Goal: Task Accomplishment & Management: Manage account settings

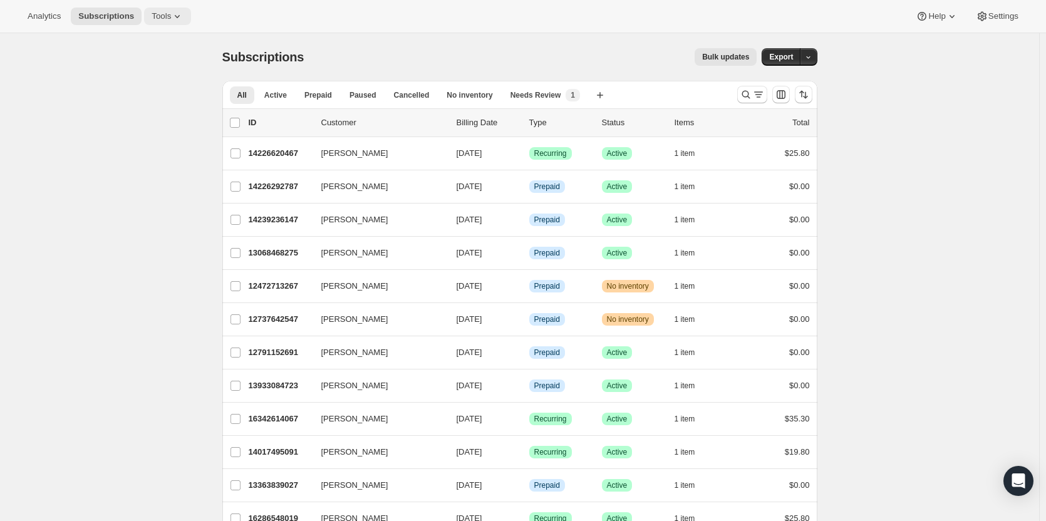
click at [173, 23] on button "Tools" at bounding box center [167, 17] width 47 height 18
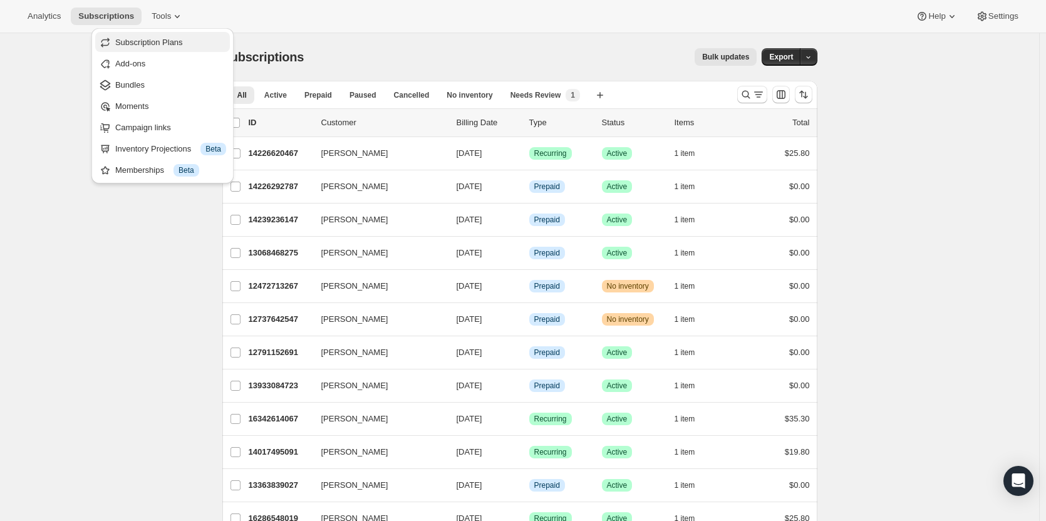
click at [174, 38] on span "Subscription Plans" at bounding box center [149, 42] width 68 height 9
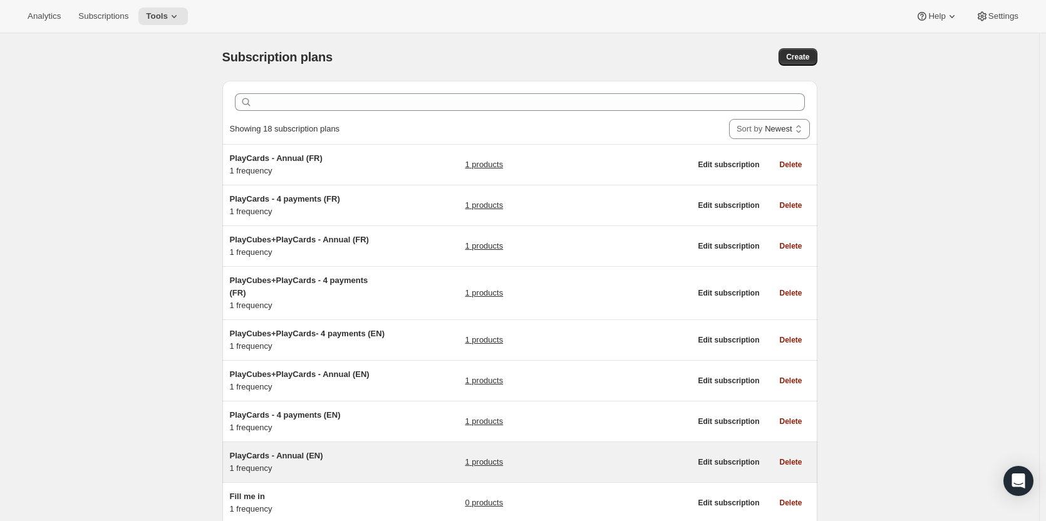
click at [271, 451] on span "PlayCards - Annual (EN)" at bounding box center [276, 455] width 93 height 9
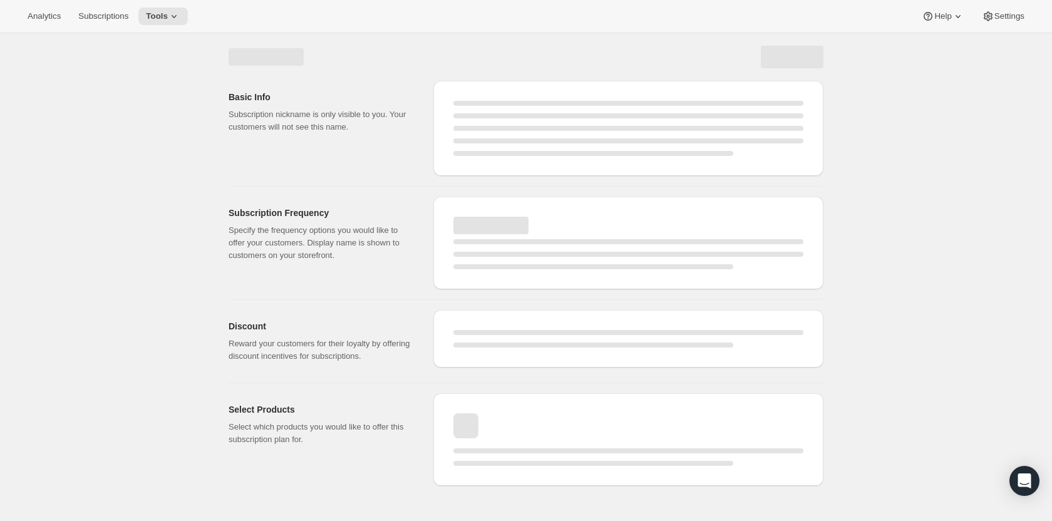
select select "WEEK"
select select "MONTH"
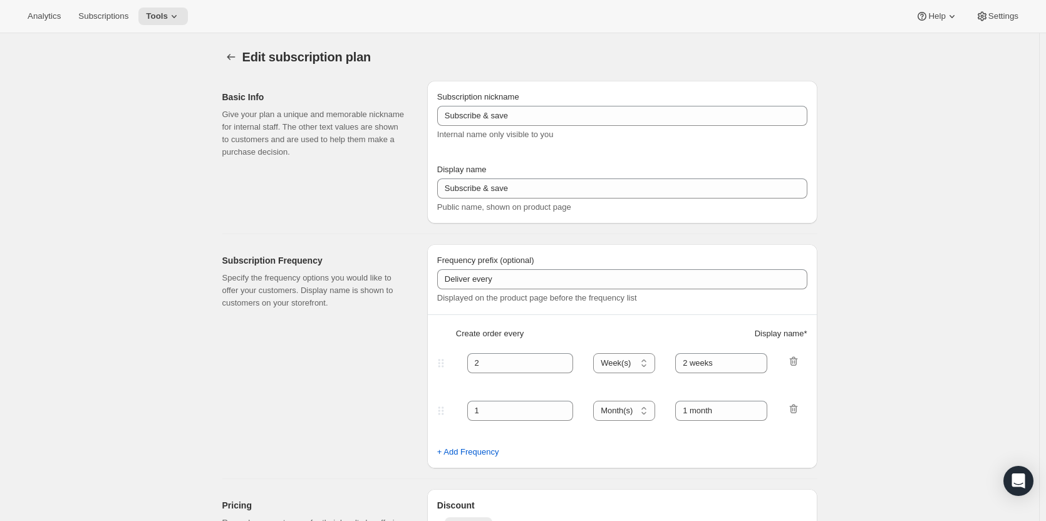
type input "PlayCards - Annual (EN)"
type input "Annual (1 Payment for the Year - SAVE 25%)"
select select "ENABLED"
select select "MONTH"
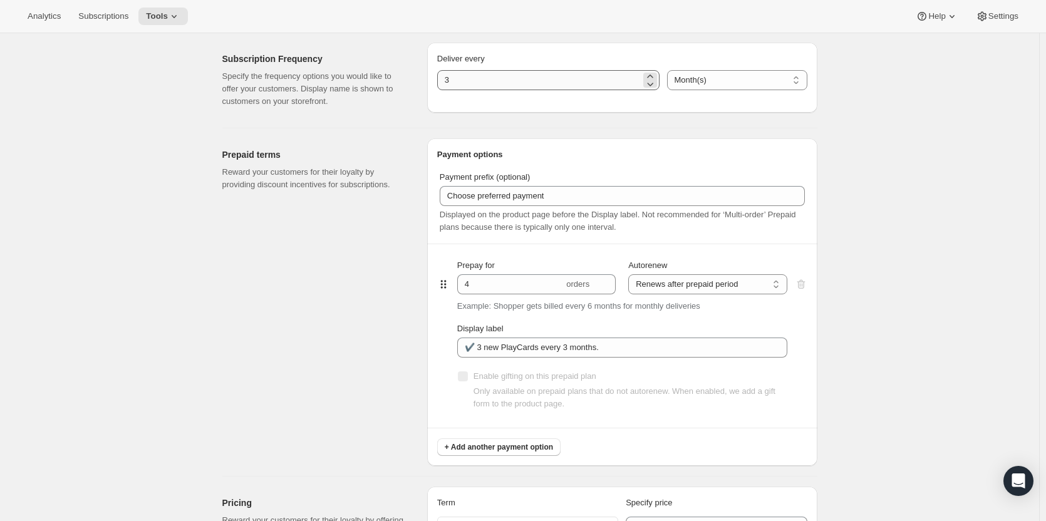
scroll to position [501, 0]
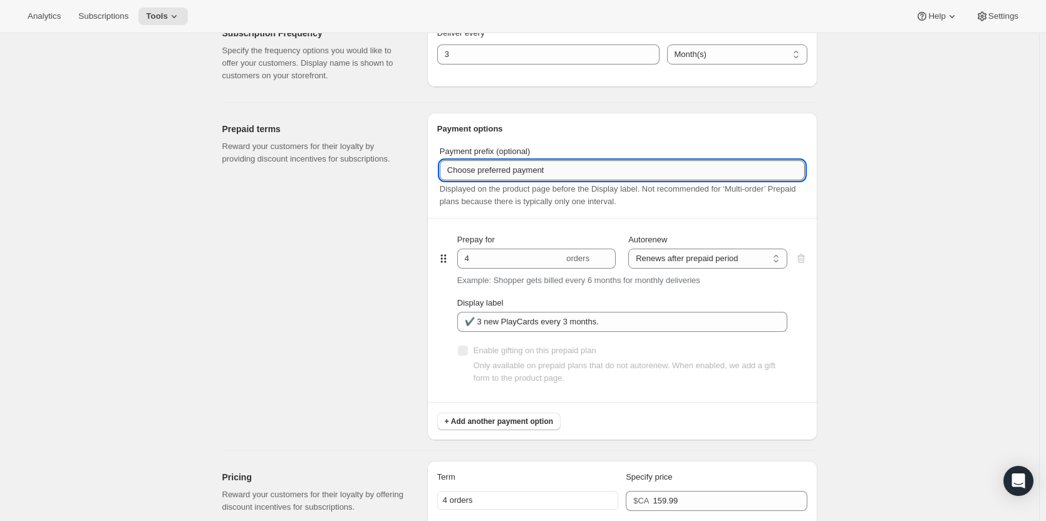
click at [549, 164] on input "Choose preferred payment" at bounding box center [622, 170] width 365 height 20
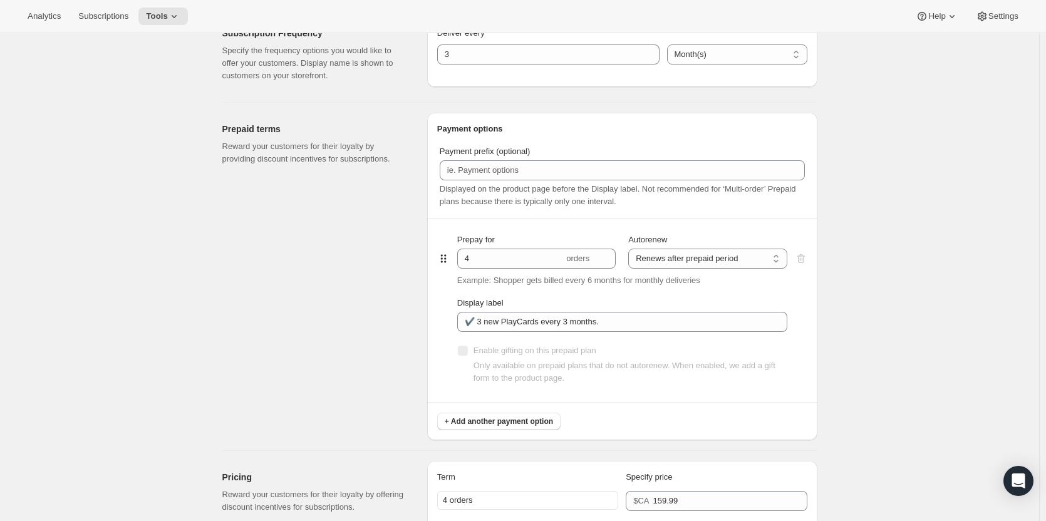
scroll to position [0, 0]
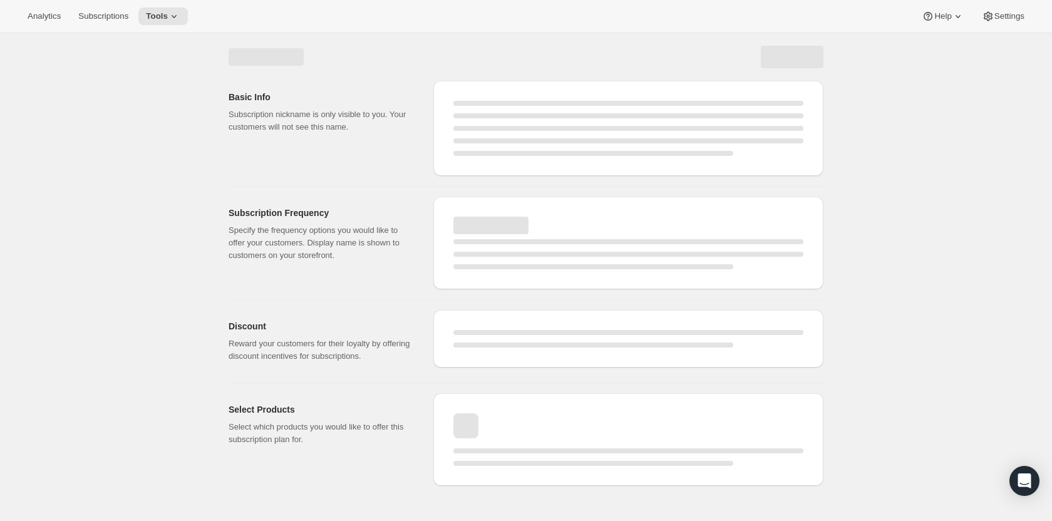
select select "MONTH"
select select "ENABLED"
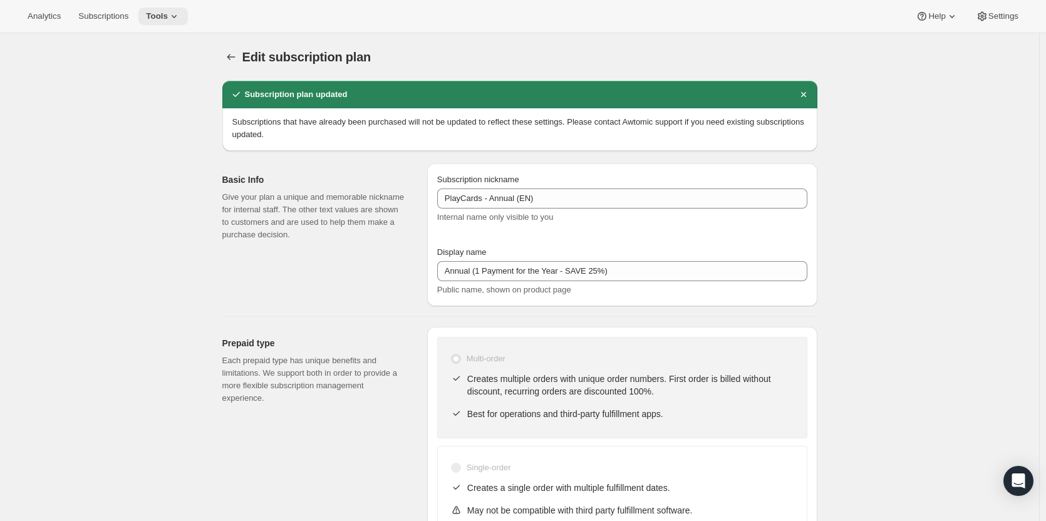
click at [173, 18] on icon at bounding box center [174, 16] width 13 height 13
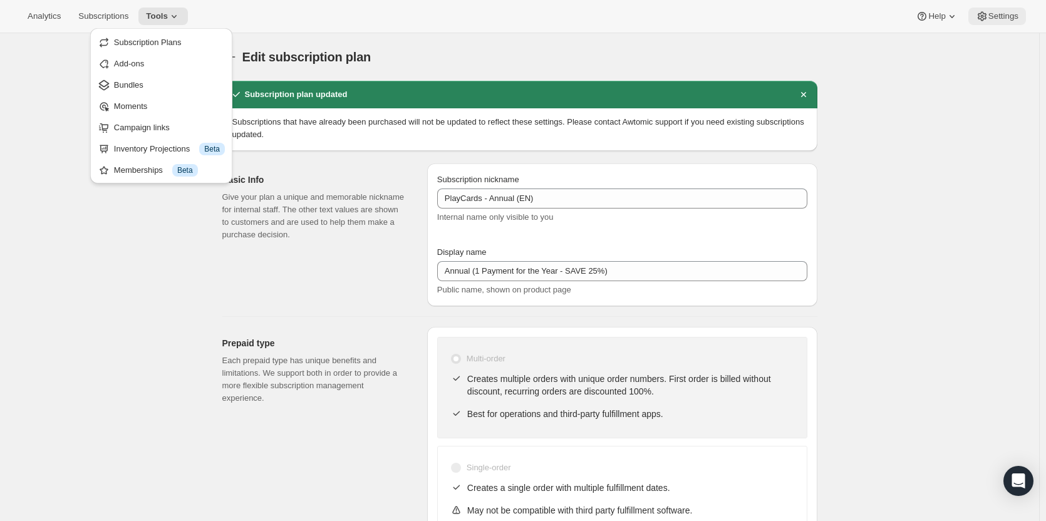
click at [1022, 18] on button "Settings" at bounding box center [997, 17] width 58 height 18
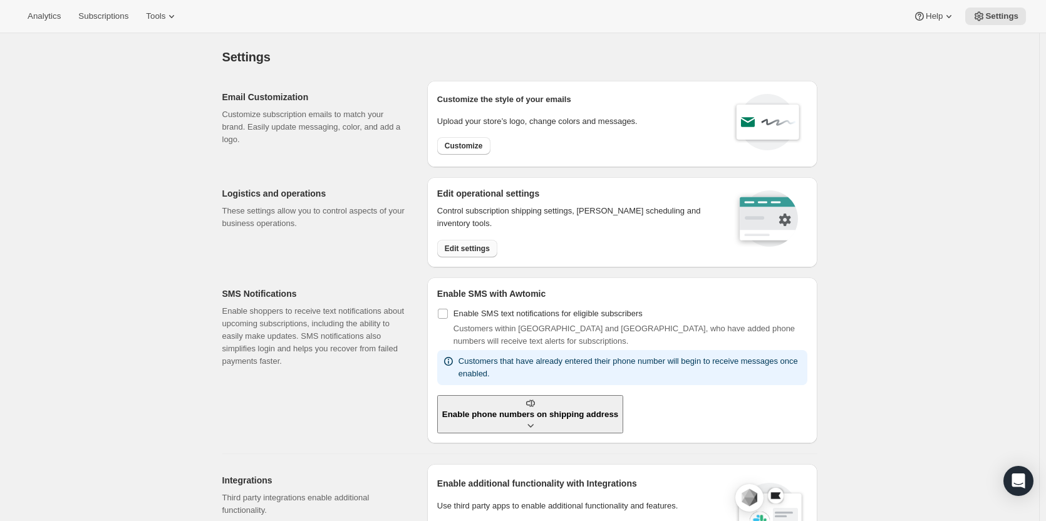
click at [475, 249] on span "Edit settings" at bounding box center [467, 249] width 45 height 10
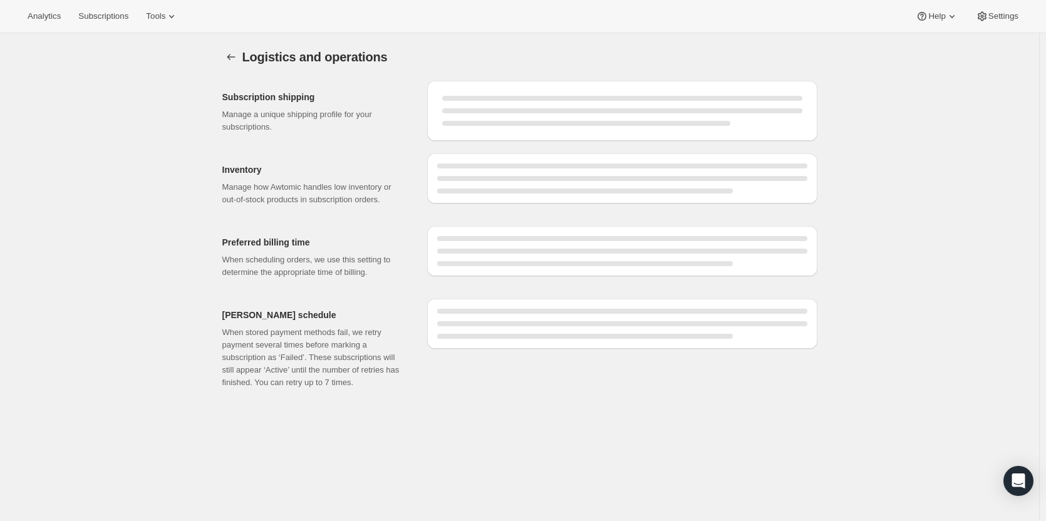
select select "DAY"
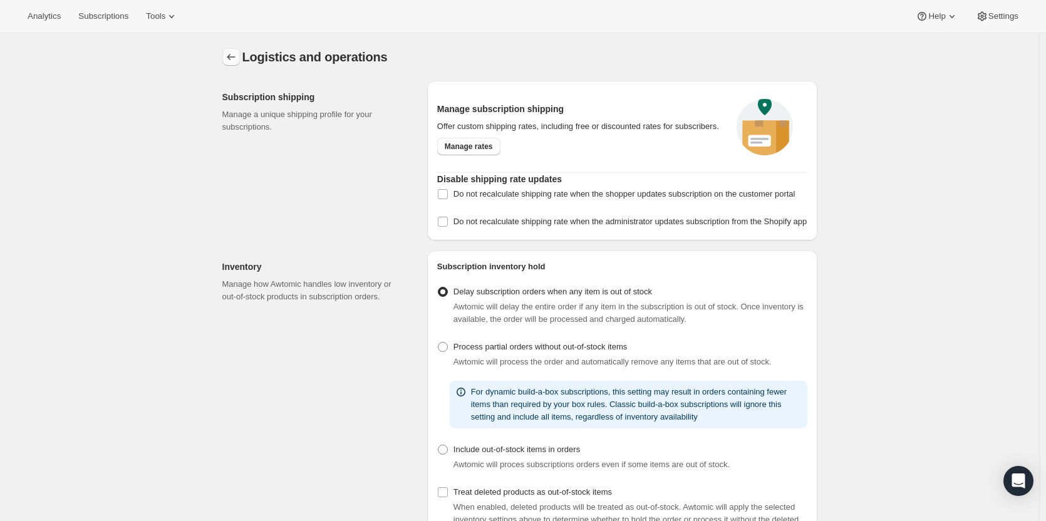
click at [232, 58] on icon "Settings" at bounding box center [231, 57] width 13 height 13
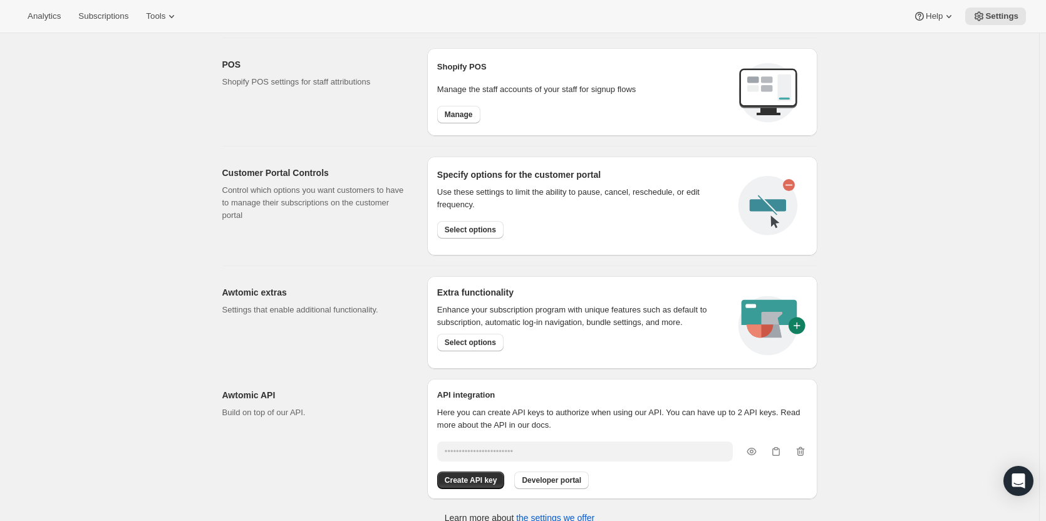
scroll to position [536, 0]
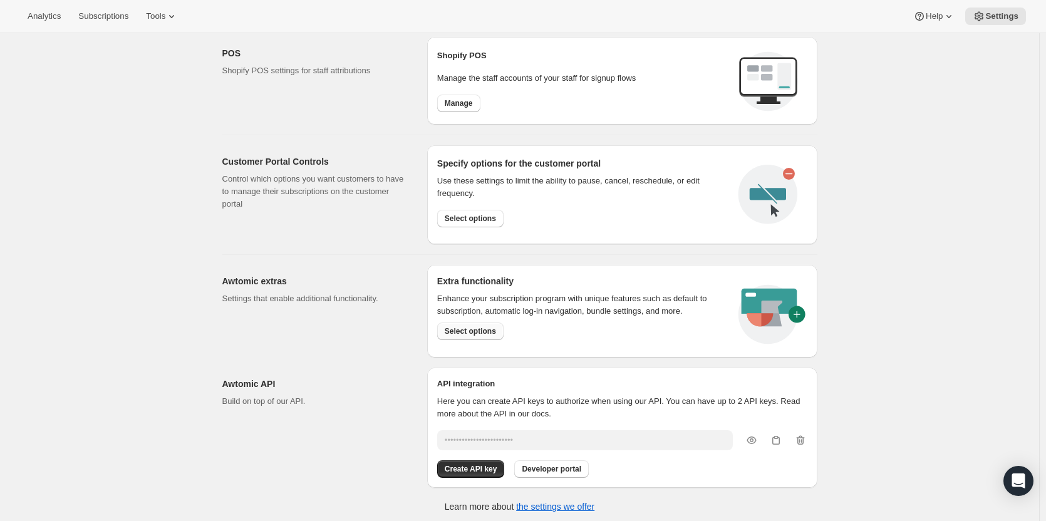
click at [463, 329] on span "Select options" at bounding box center [470, 331] width 51 height 10
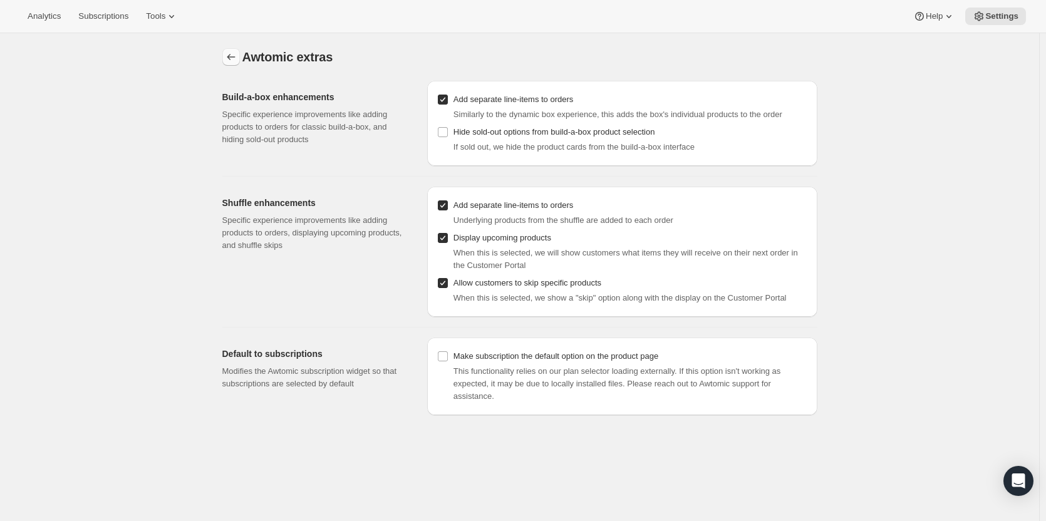
drag, startPoint x: 217, startPoint y: 56, endPoint x: 237, endPoint y: 57, distance: 20.1
click at [237, 57] on div "Awtomic extras. This page is ready Awtomic extras Build-a-box enhancements Spec…" at bounding box center [519, 224] width 625 height 382
click at [445, 129] on input "Hide sold-out options from build-a-box product selection" at bounding box center [443, 132] width 10 height 10
checkbox input "true"
drag, startPoint x: 228, startPoint y: 59, endPoint x: 286, endPoint y: 219, distance: 170.4
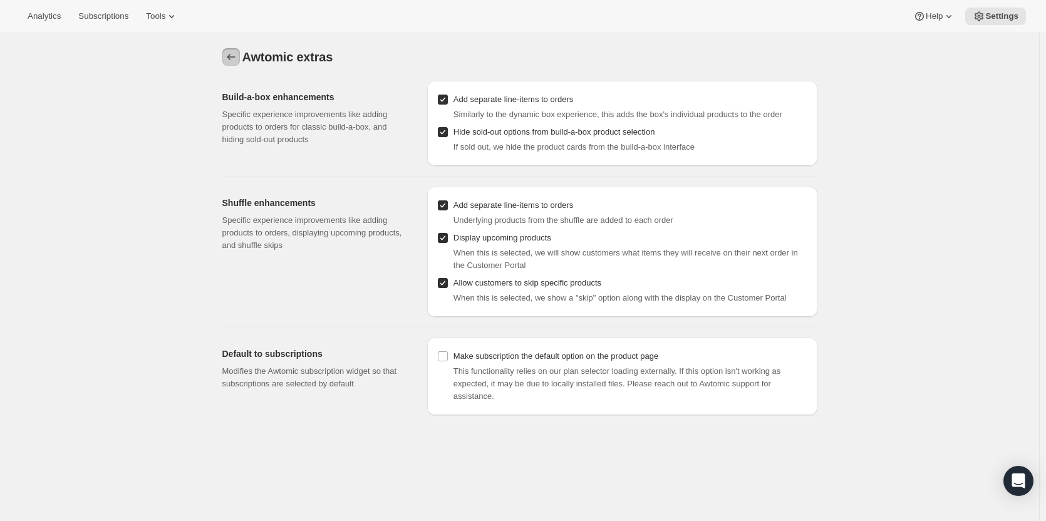
click at [286, 219] on div "Awtomic extras. This page is ready Awtomic extras Build-a-box enhancements Spec…" at bounding box center [519, 224] width 625 height 382
click at [296, 200] on h2 "Shuffle enhancements" at bounding box center [314, 203] width 185 height 13
click at [230, 56] on icon "Settings" at bounding box center [231, 57] width 13 height 13
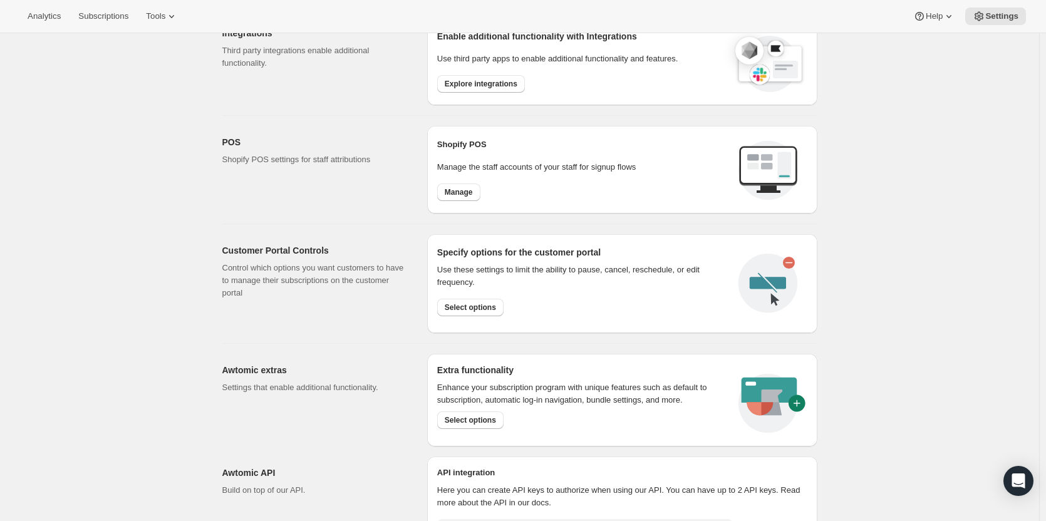
scroll to position [438, 0]
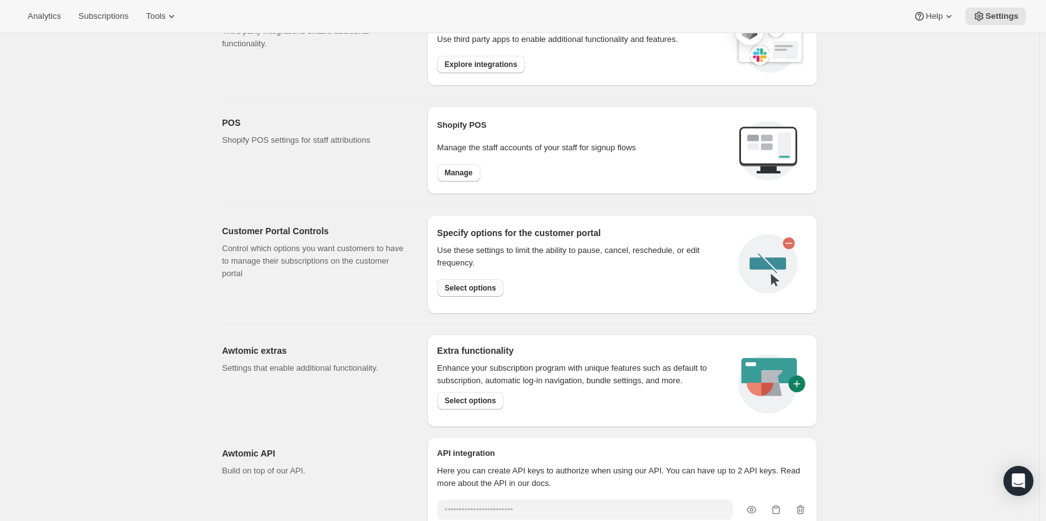
click at [479, 291] on span "Select options" at bounding box center [470, 288] width 51 height 10
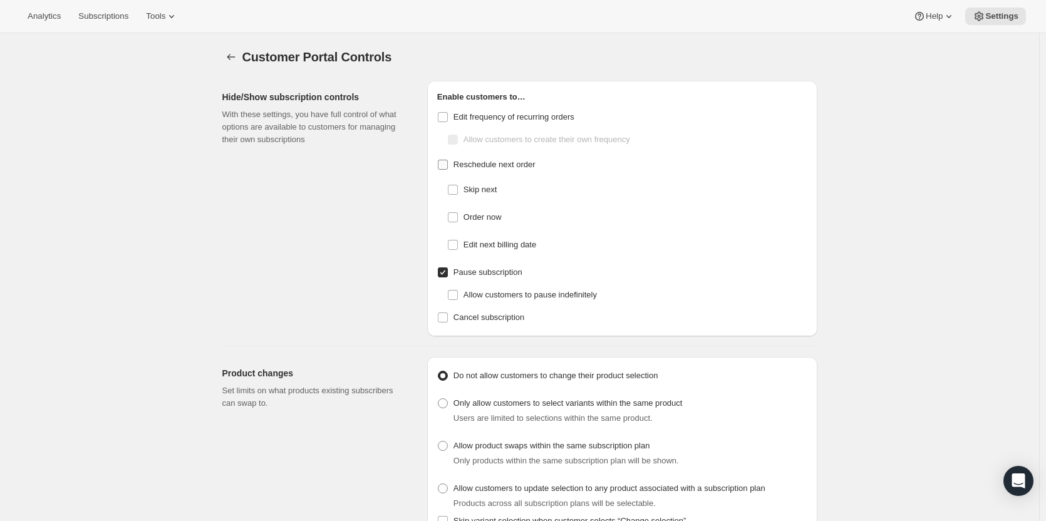
click at [446, 168] on input "Reschedule next order" at bounding box center [443, 165] width 10 height 10
checkbox input "true"
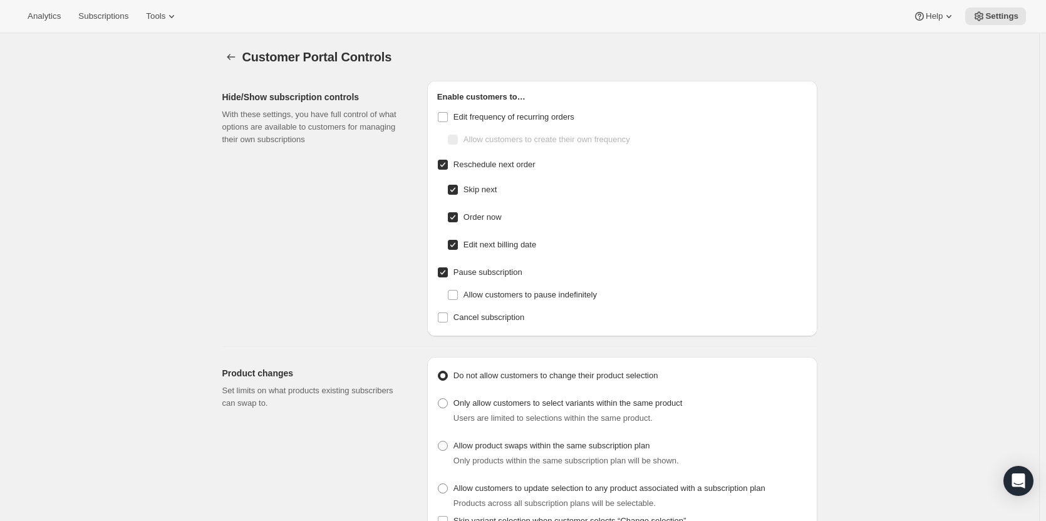
click at [446, 168] on input "Reschedule next order" at bounding box center [443, 165] width 10 height 10
checkbox input "false"
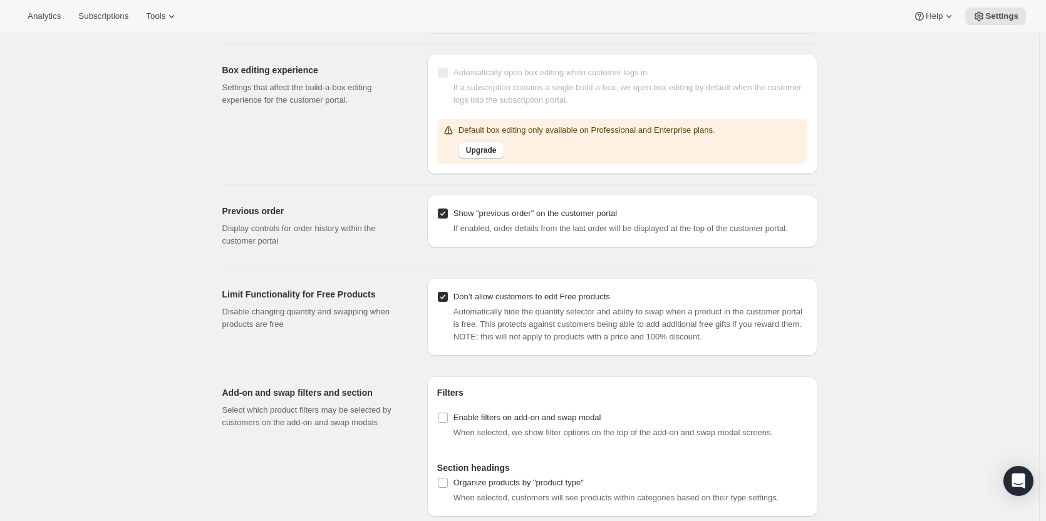
scroll to position [1231, 0]
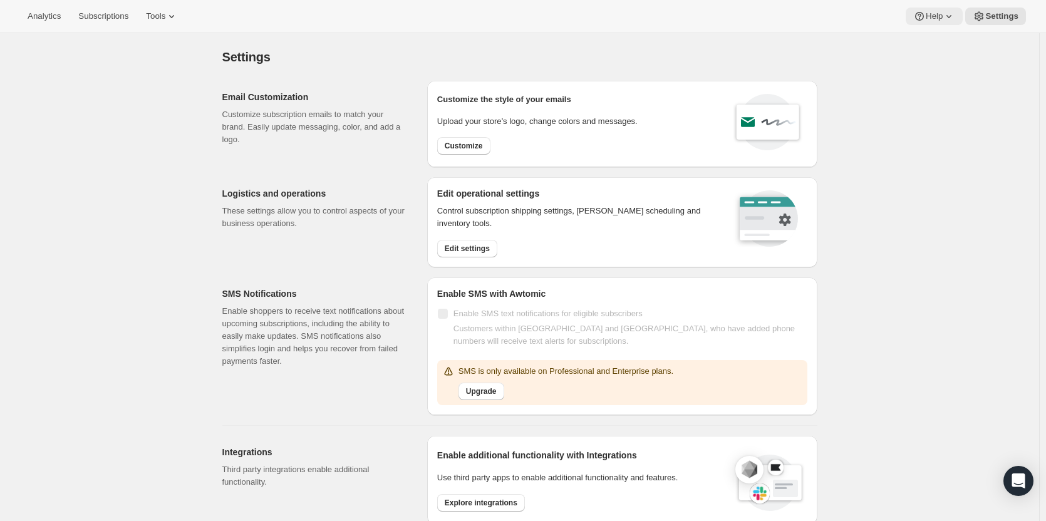
click at [960, 18] on button "Help" at bounding box center [934, 17] width 57 height 18
click at [955, 21] on icon at bounding box center [949, 16] width 13 height 13
click at [474, 246] on span "Edit settings" at bounding box center [467, 249] width 45 height 10
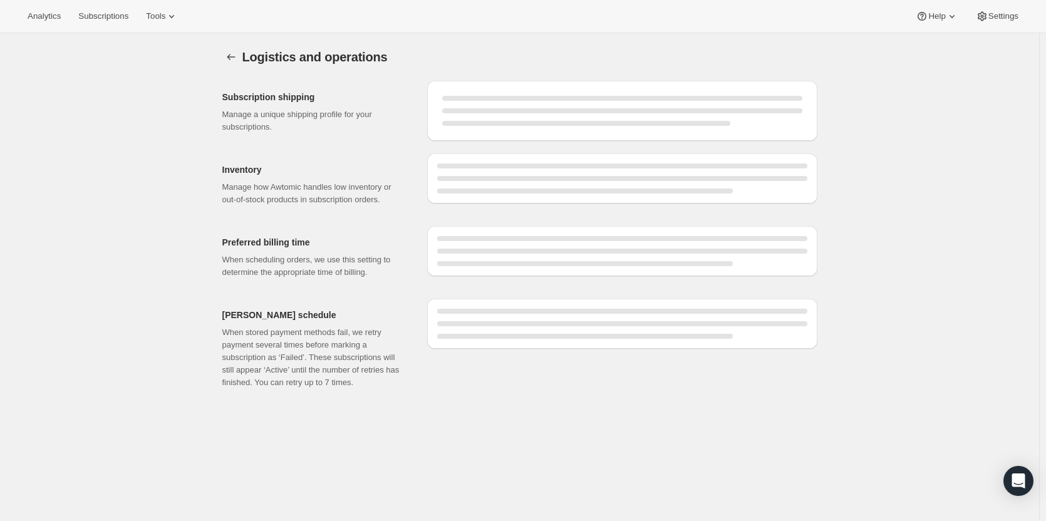
select select "DAY"
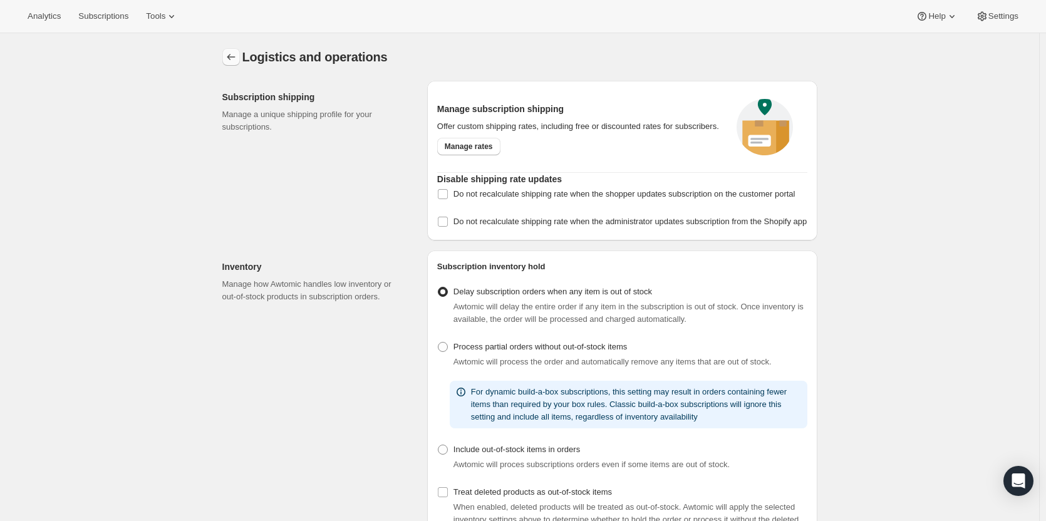
click at [236, 64] on button "Settings" at bounding box center [231, 57] width 18 height 18
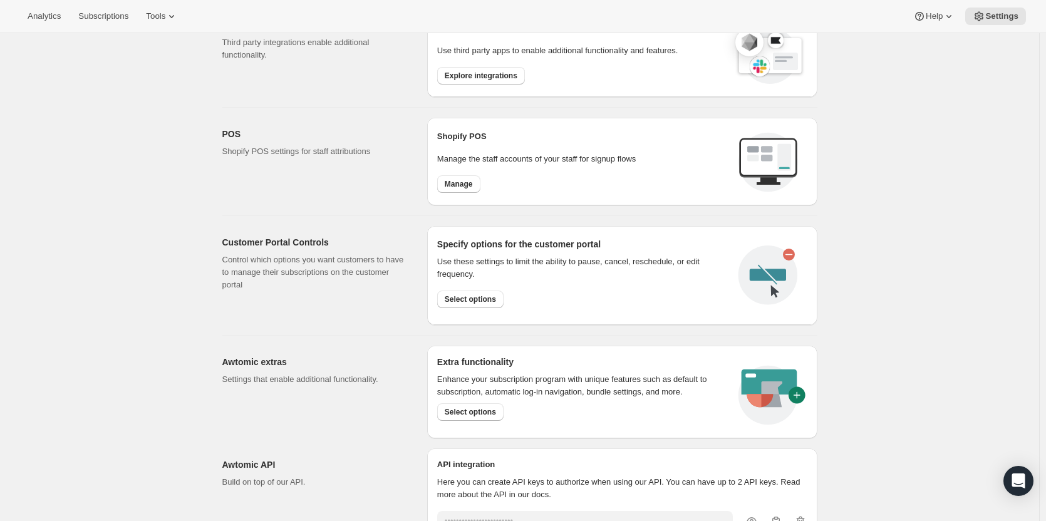
scroll to position [438, 0]
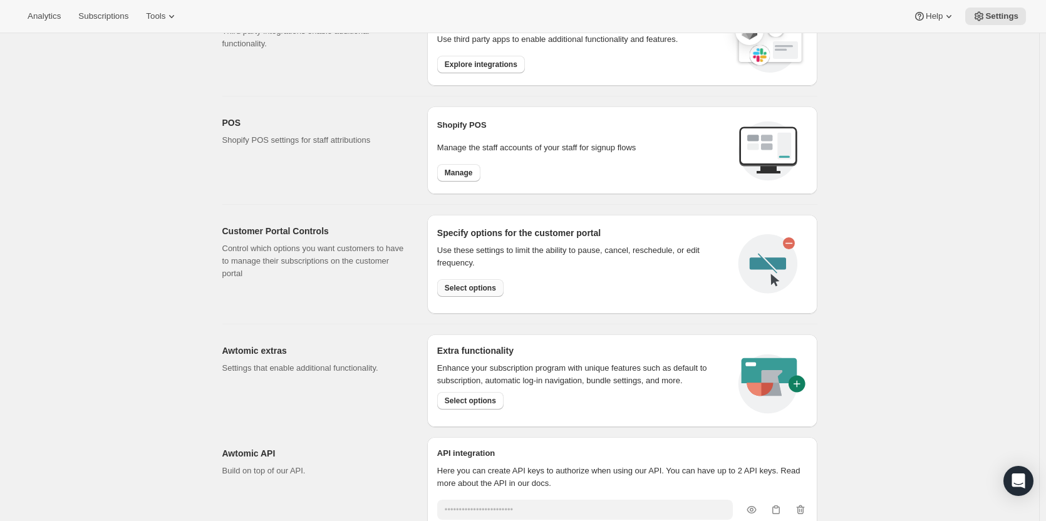
click at [488, 293] on button "Select options" at bounding box center [470, 288] width 66 height 18
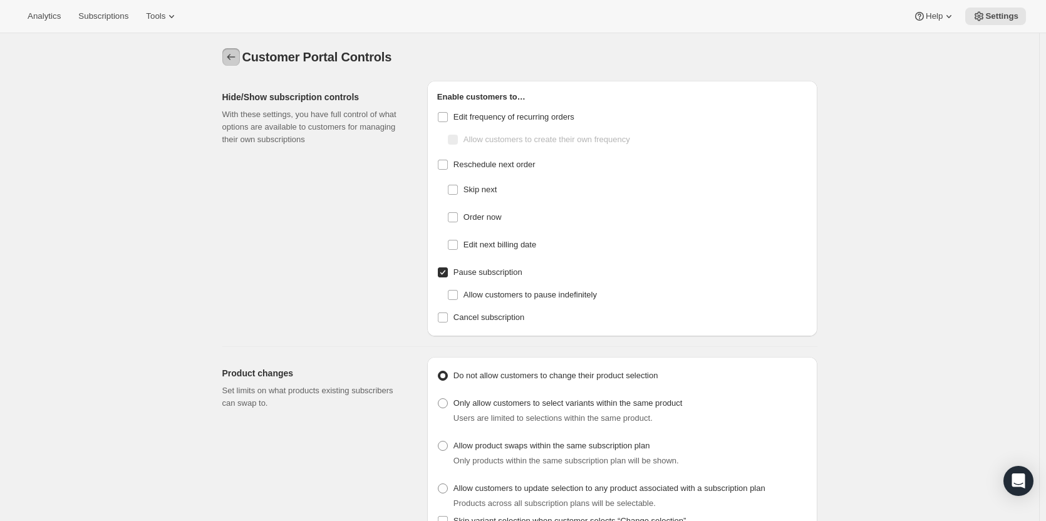
click at [237, 52] on icon "Settings" at bounding box center [231, 57] width 13 height 13
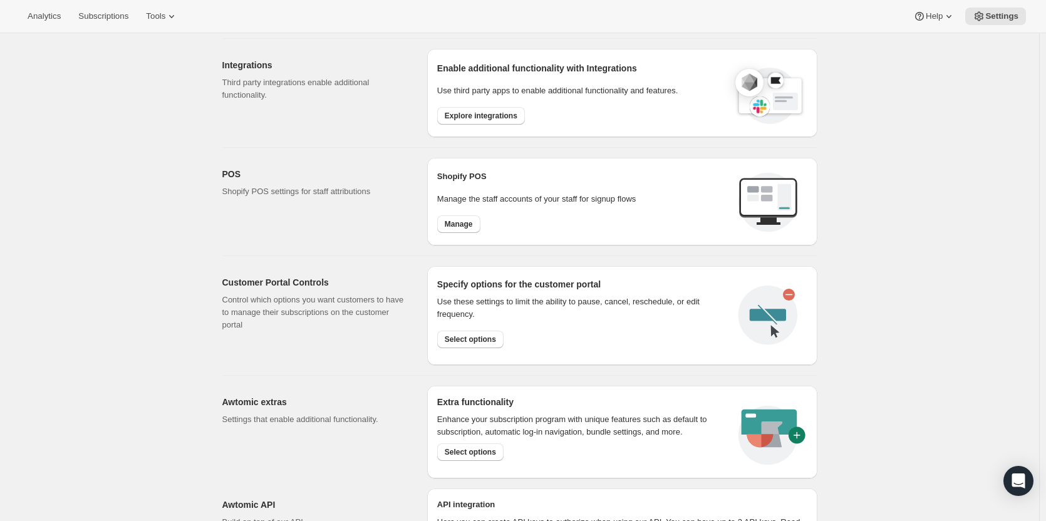
scroll to position [510, 0]
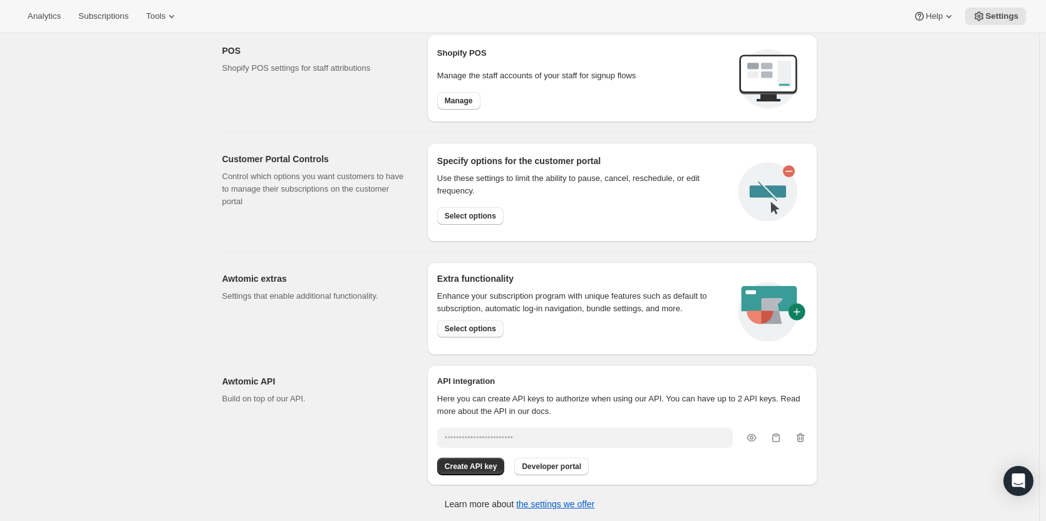
click at [490, 327] on span "Select options" at bounding box center [470, 329] width 51 height 10
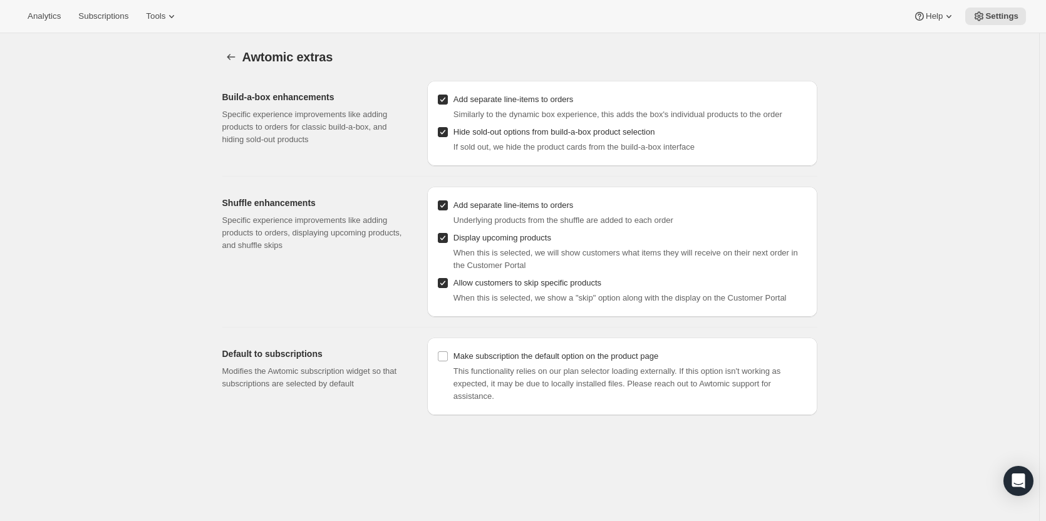
click at [242, 62] on div at bounding box center [232, 57] width 20 height 18
click at [237, 60] on icon "Settings" at bounding box center [231, 57] width 13 height 13
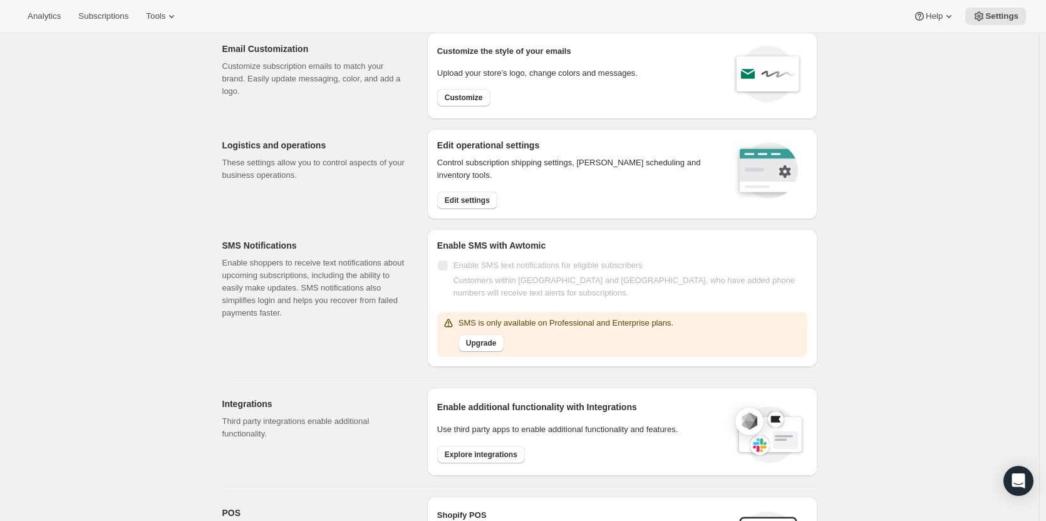
scroll to position [63, 0]
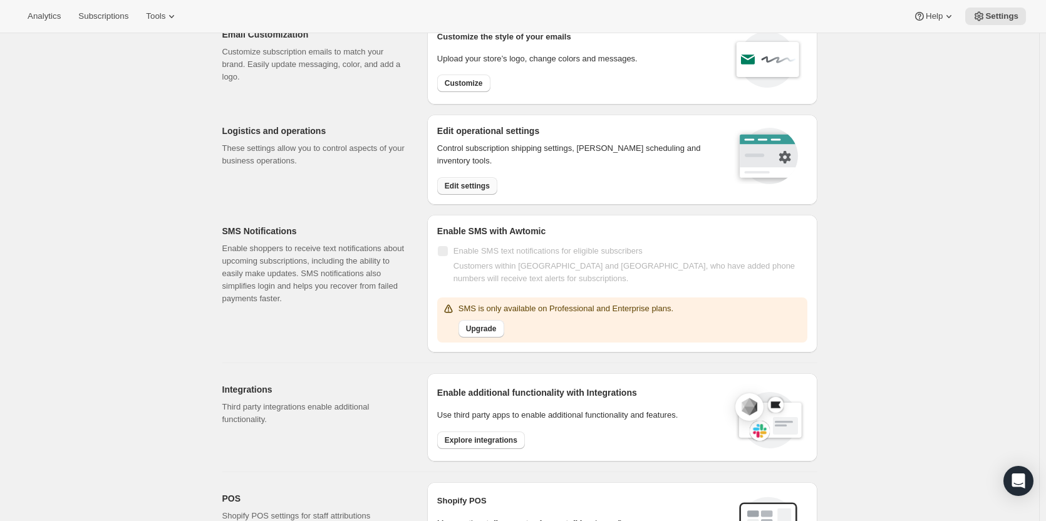
click at [482, 194] on button "Edit settings" at bounding box center [467, 186] width 60 height 18
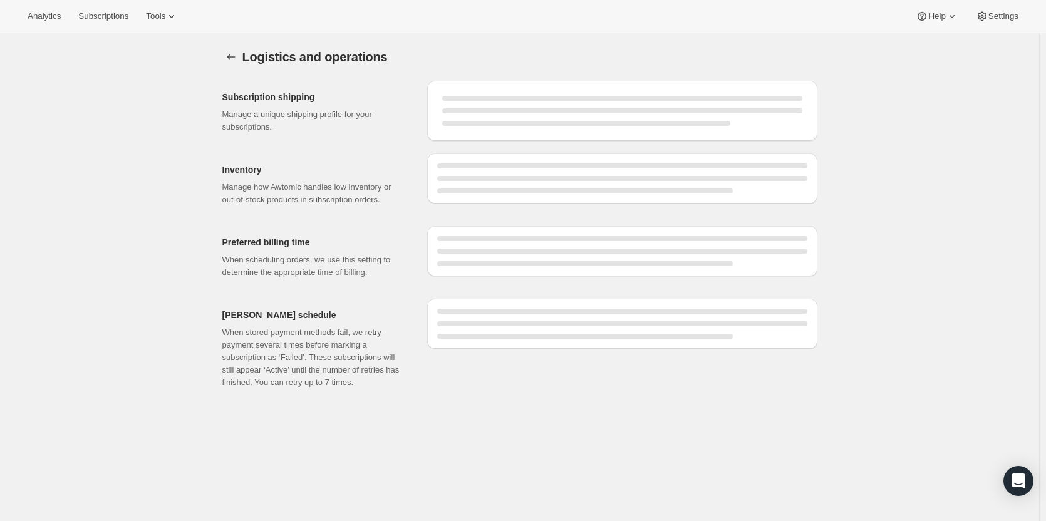
select select "DAY"
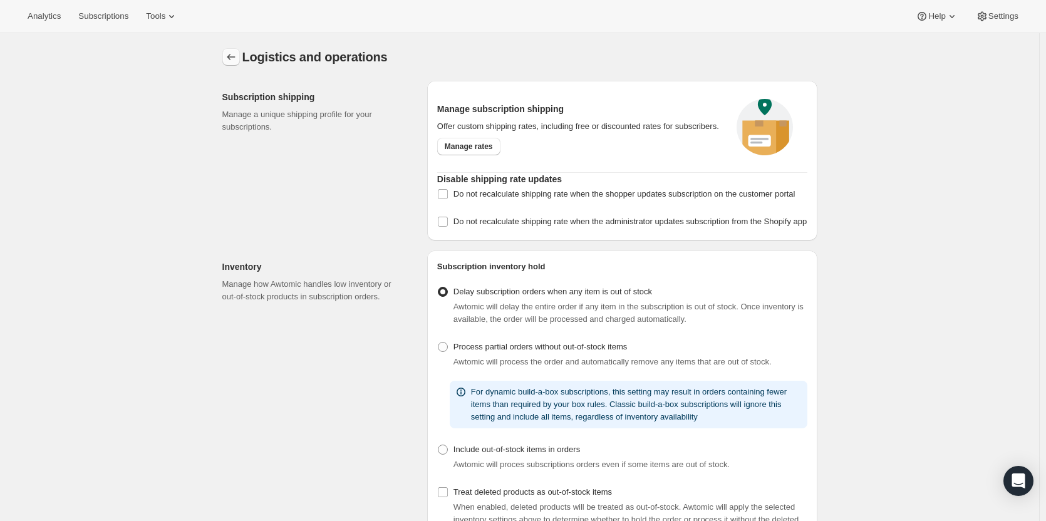
drag, startPoint x: 229, startPoint y: 44, endPoint x: 233, endPoint y: 60, distance: 15.5
click at [232, 56] on div "Logistics and operations. This page is ready Logistics and operations" at bounding box center [519, 57] width 595 height 48
click at [233, 60] on icon "Settings" at bounding box center [231, 57] width 13 height 13
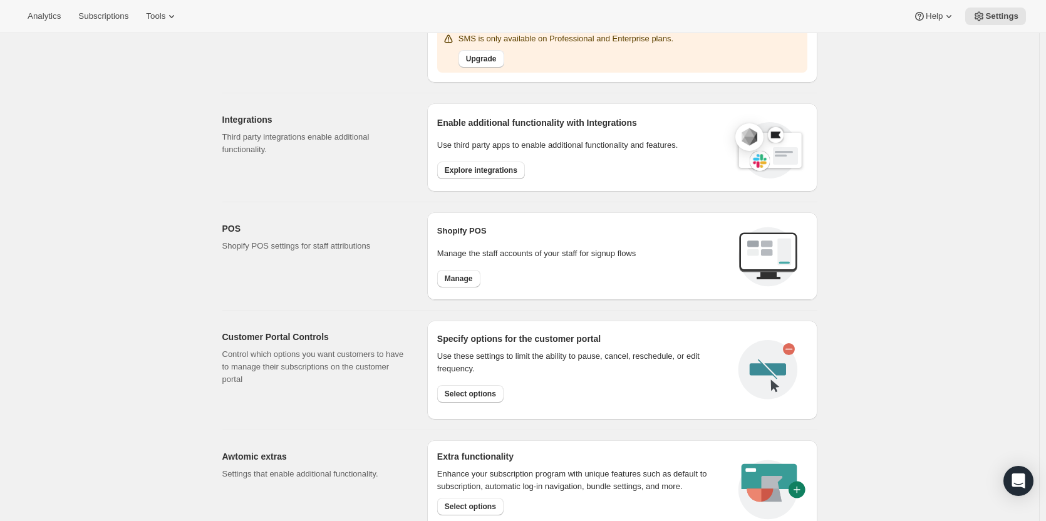
scroll to position [323, 0]
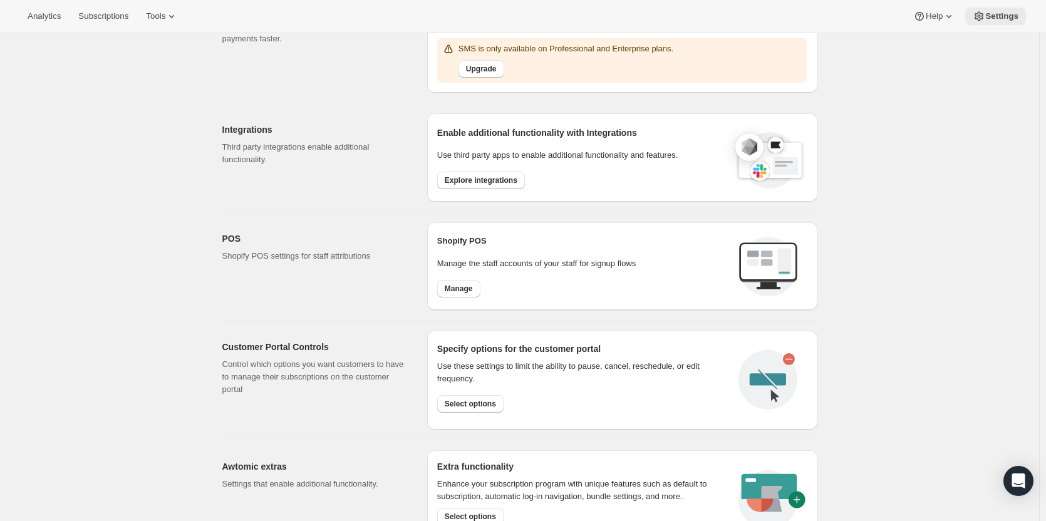
click at [1003, 9] on button "Settings" at bounding box center [995, 17] width 61 height 18
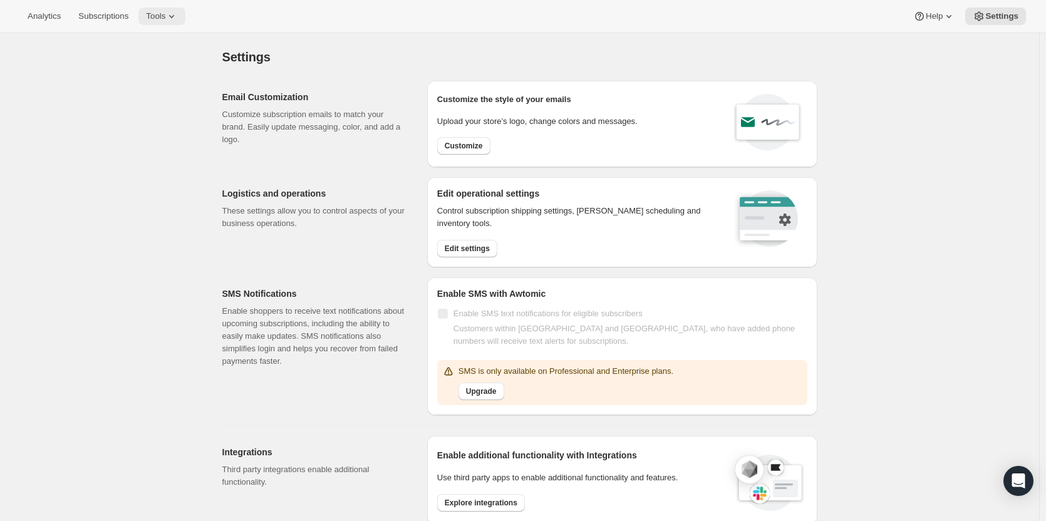
click at [150, 16] on span "Tools" at bounding box center [155, 16] width 19 height 10
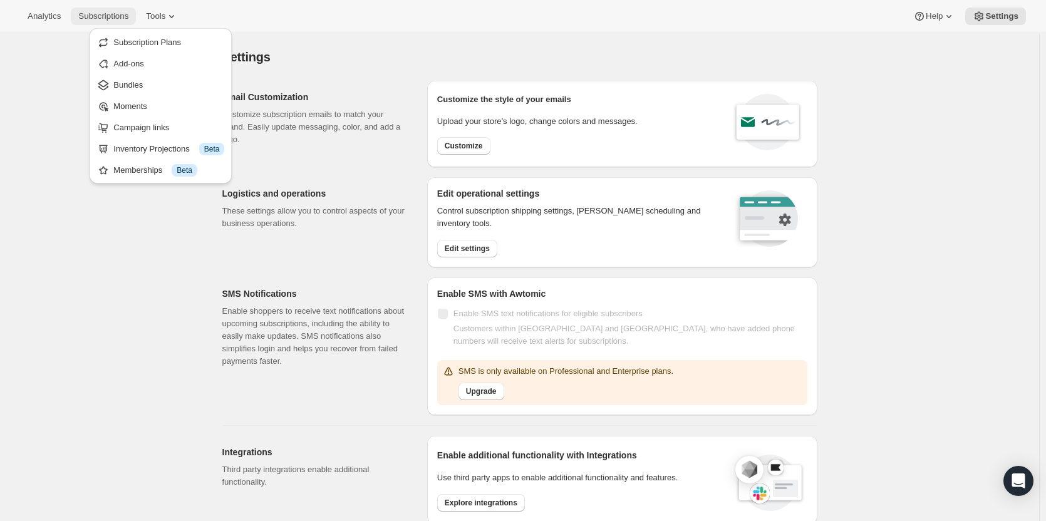
click at [106, 20] on span "Subscriptions" at bounding box center [103, 16] width 50 height 10
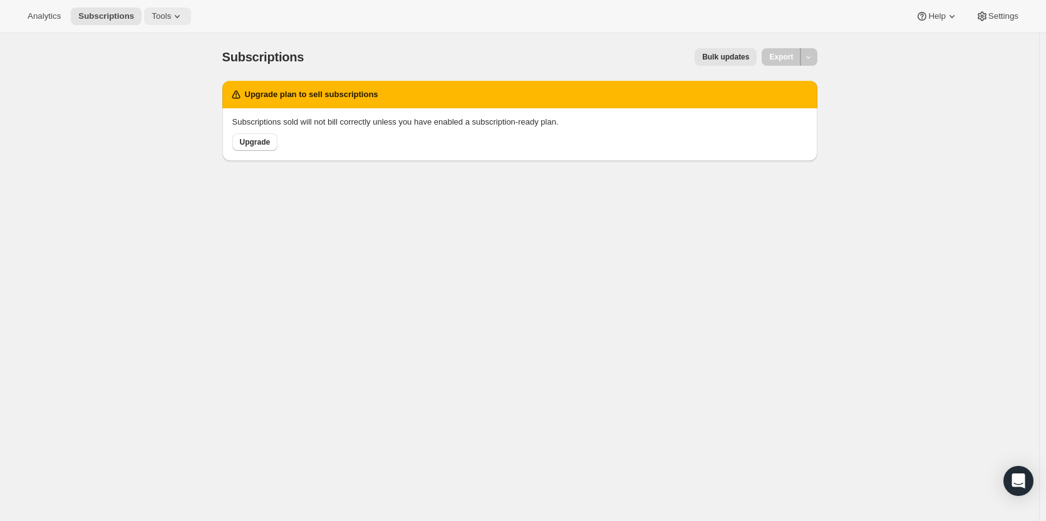
click at [155, 15] on span "Tools" at bounding box center [161, 16] width 19 height 10
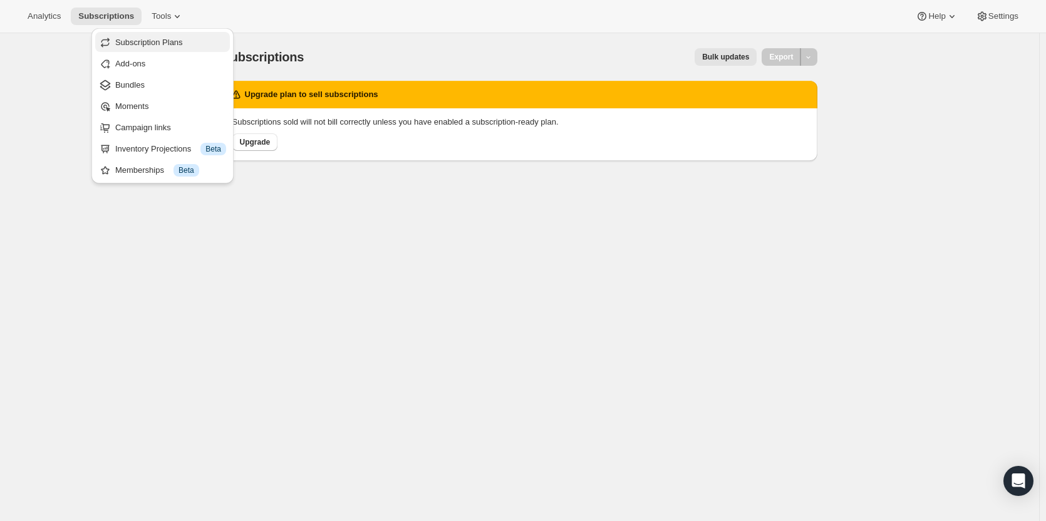
click at [134, 34] on button "Subscription Plans" at bounding box center [162, 42] width 135 height 20
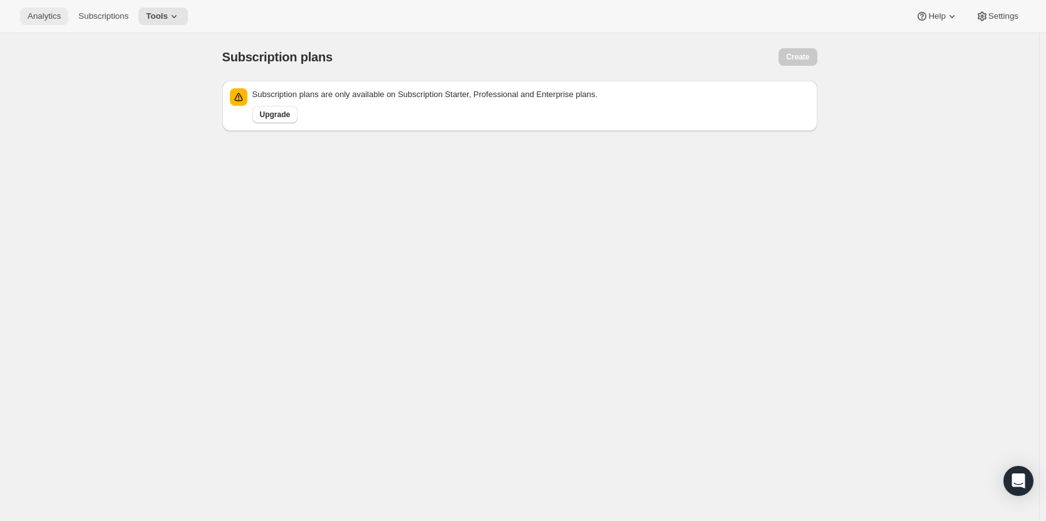
click at [39, 12] on span "Analytics" at bounding box center [44, 16] width 33 height 10
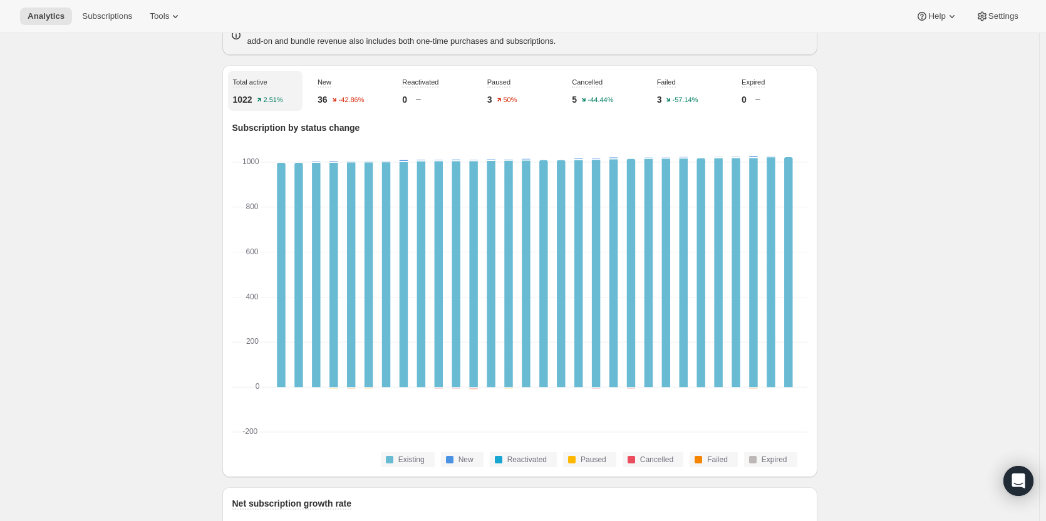
scroll to position [438, 0]
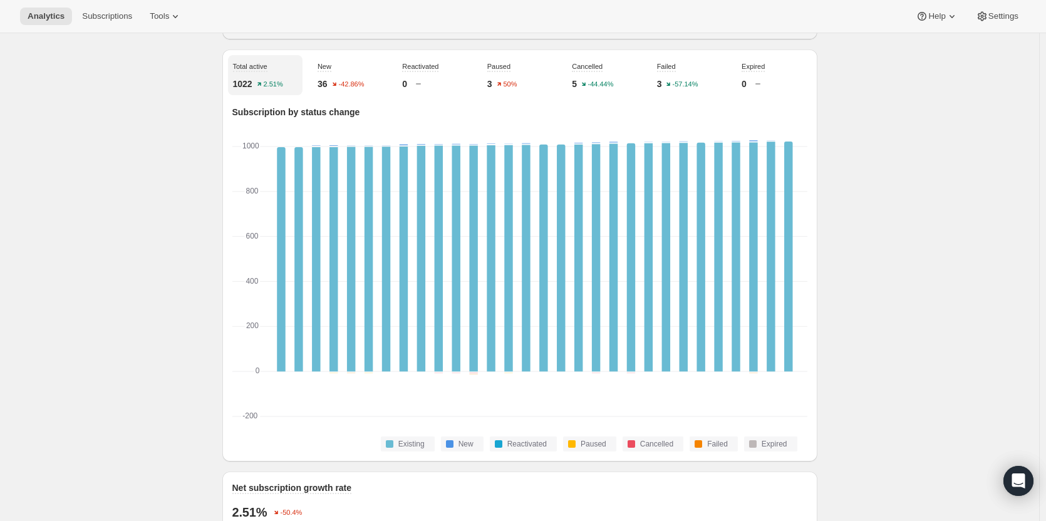
click at [95, 6] on div "Analytics Subscriptions Tools Help Settings" at bounding box center [523, 16] width 1046 height 33
click at [95, 14] on span "Subscriptions" at bounding box center [107, 16] width 50 height 10
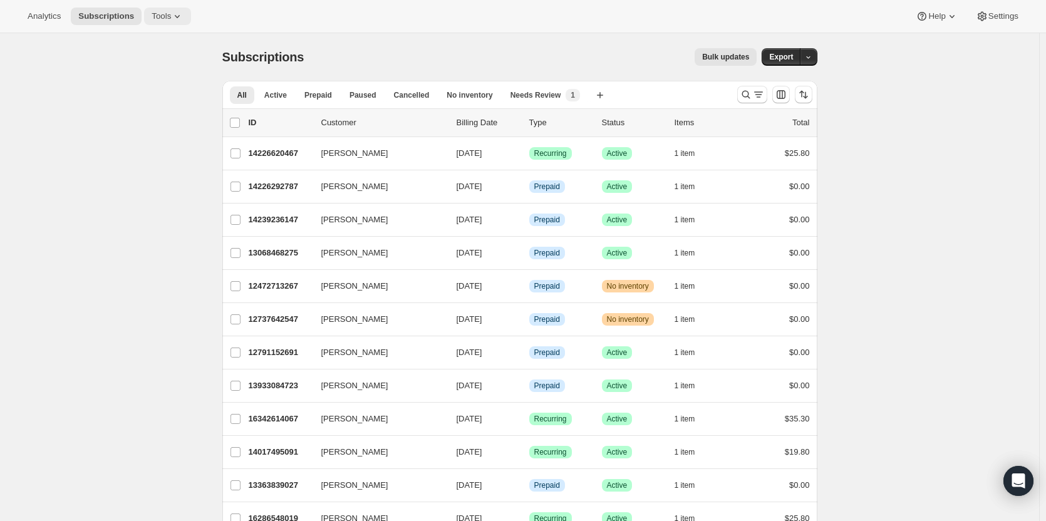
click at [164, 16] on span "Tools" at bounding box center [161, 16] width 19 height 10
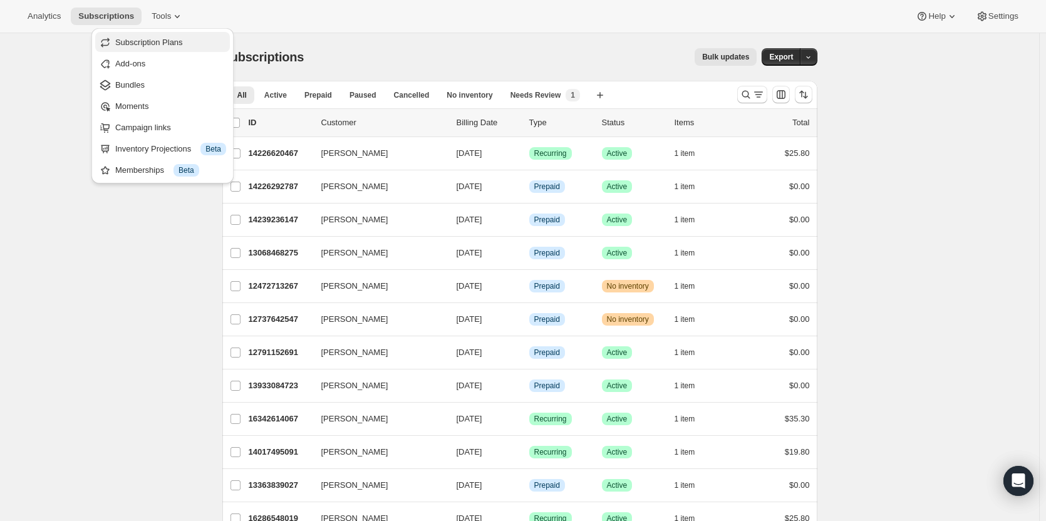
click at [153, 41] on span "Subscription Plans" at bounding box center [149, 42] width 68 height 9
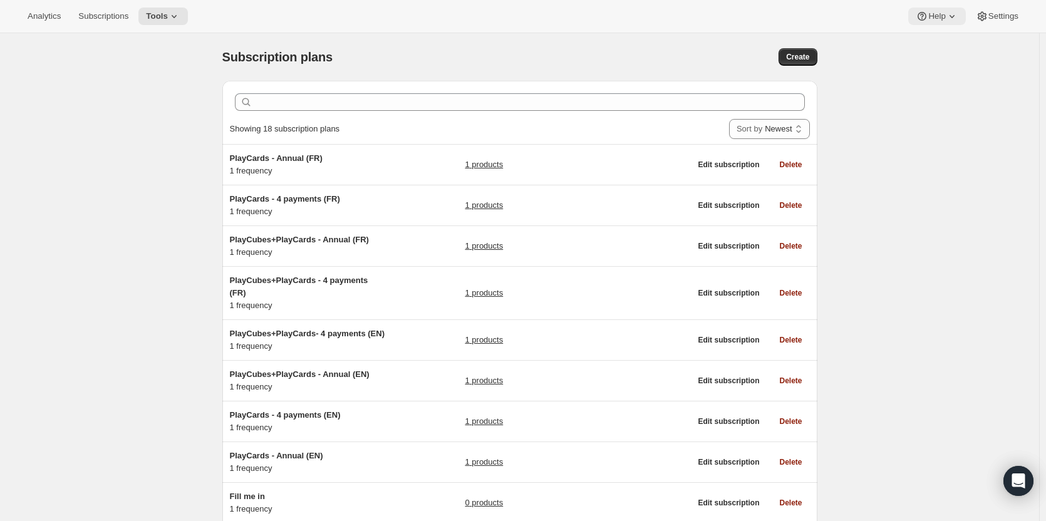
click at [965, 21] on button "Help" at bounding box center [936, 17] width 57 height 18
click at [942, 62] on span "Help Center" at bounding box center [937, 63] width 43 height 9
click at [939, 46] on span "Setup guide" at bounding box center [937, 42] width 43 height 9
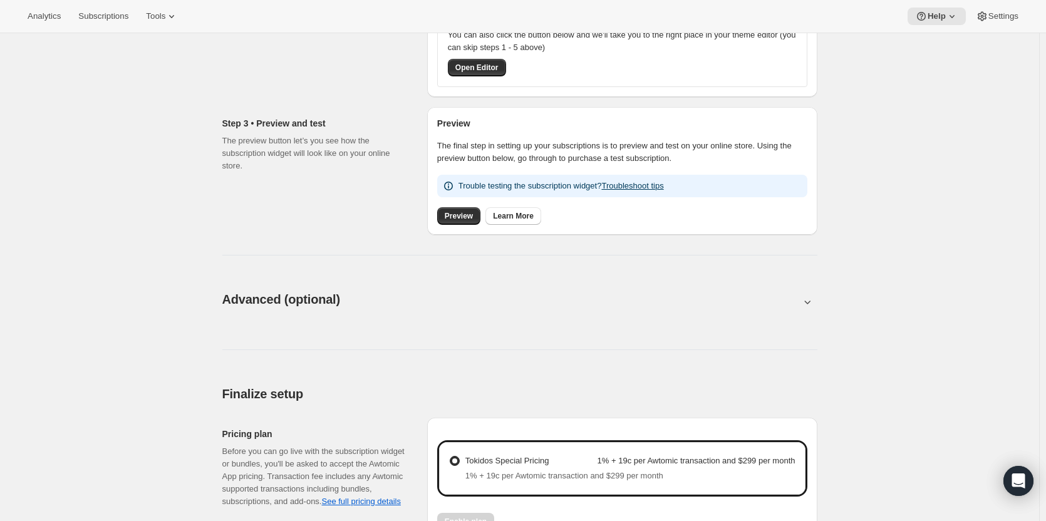
scroll to position [438, 0]
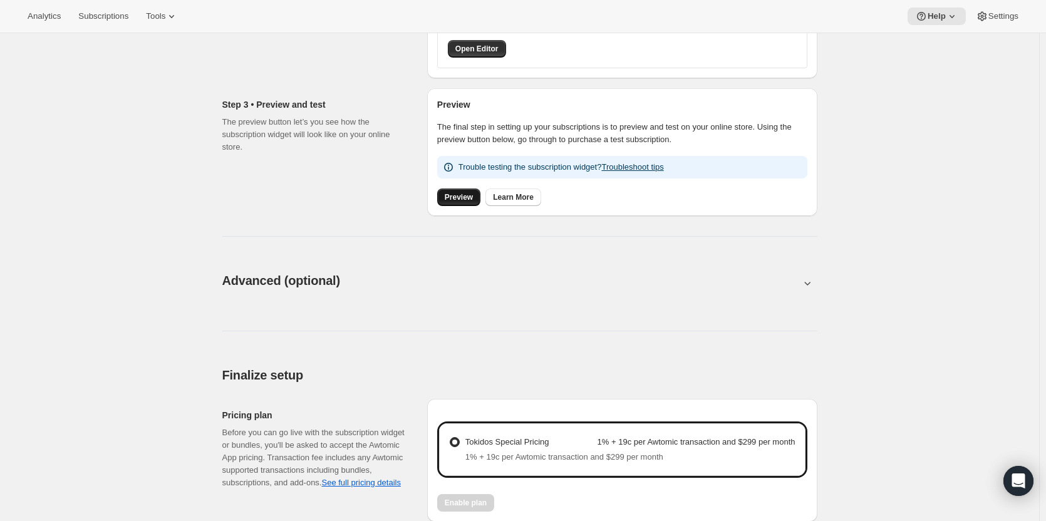
click at [469, 194] on span "Preview" at bounding box center [459, 197] width 28 height 10
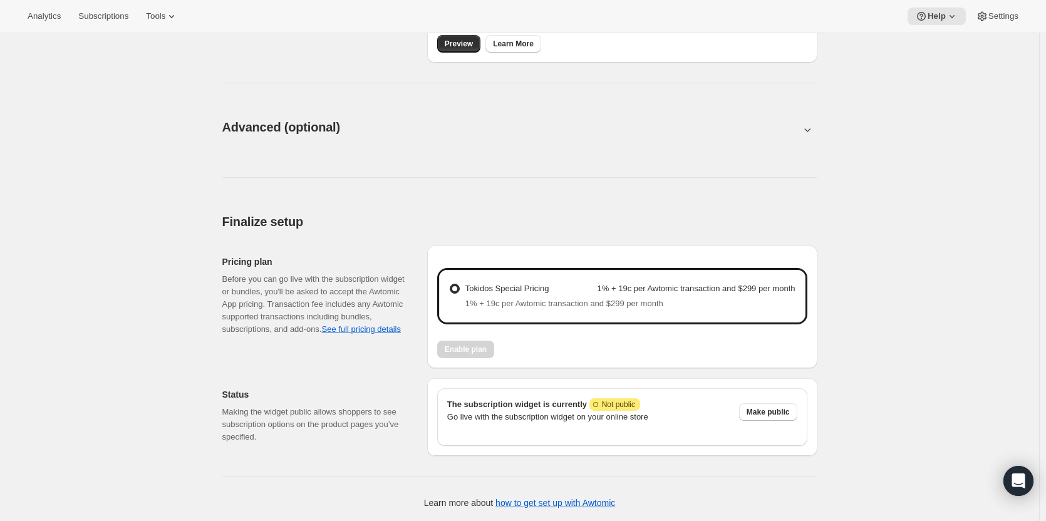
scroll to position [593, 0]
click at [139, 22] on button "Tools" at bounding box center [161, 17] width 47 height 18
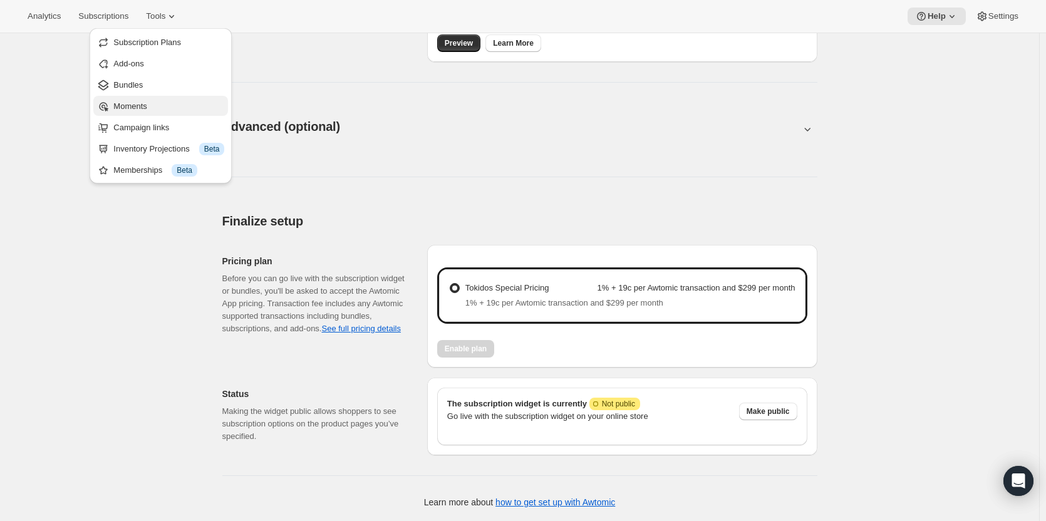
click at [126, 106] on span "Moments" at bounding box center [129, 105] width 33 height 9
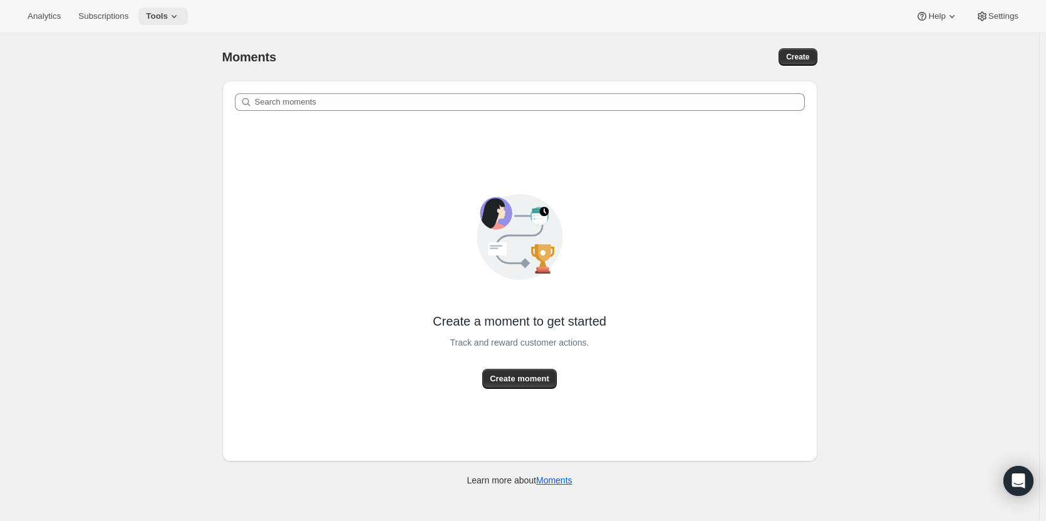
click at [159, 19] on span "Tools" at bounding box center [157, 16] width 22 height 10
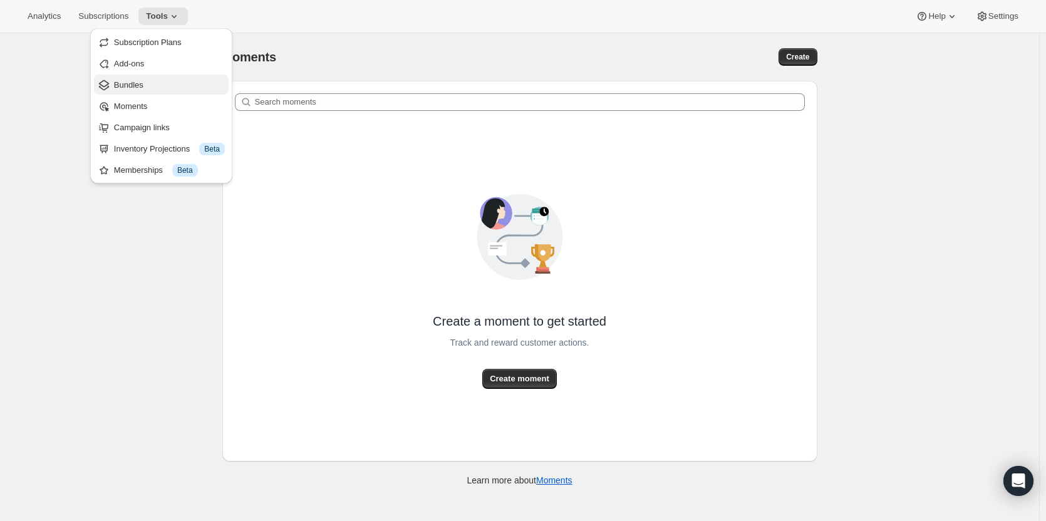
click at [158, 83] on span "Bundles" at bounding box center [169, 85] width 111 height 13
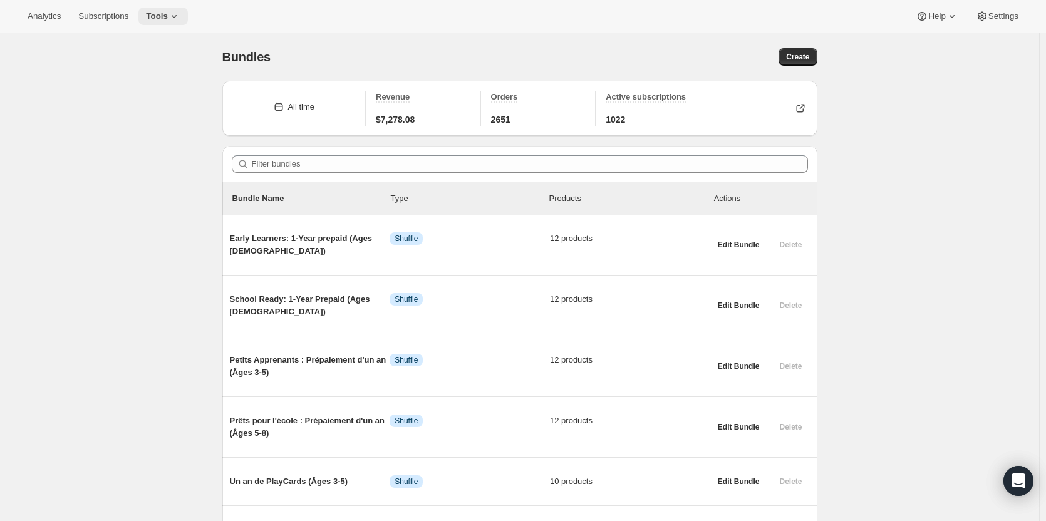
click at [162, 9] on button "Tools" at bounding box center [162, 17] width 49 height 18
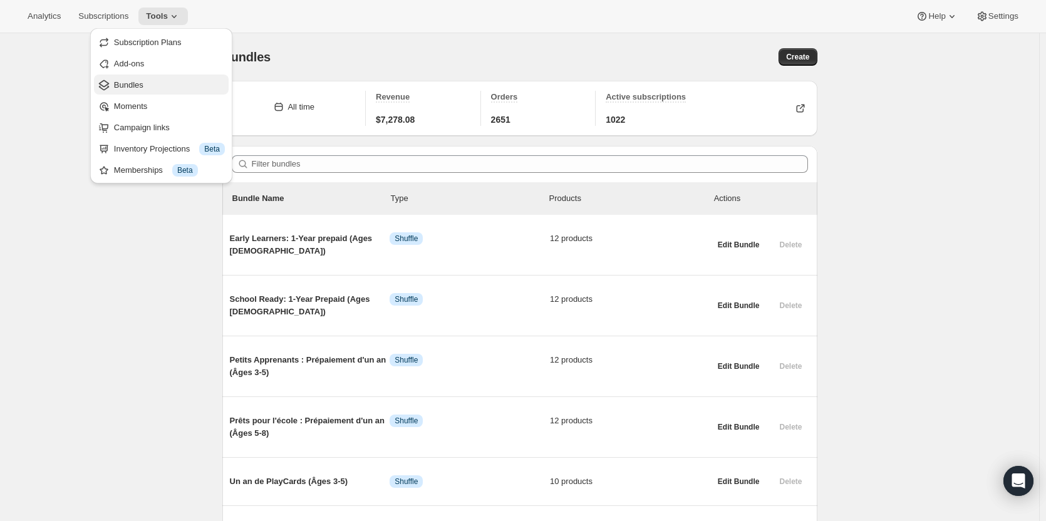
click at [177, 84] on span "Bundles" at bounding box center [169, 85] width 111 height 13
